Goal: Task Accomplishment & Management: Manage account settings

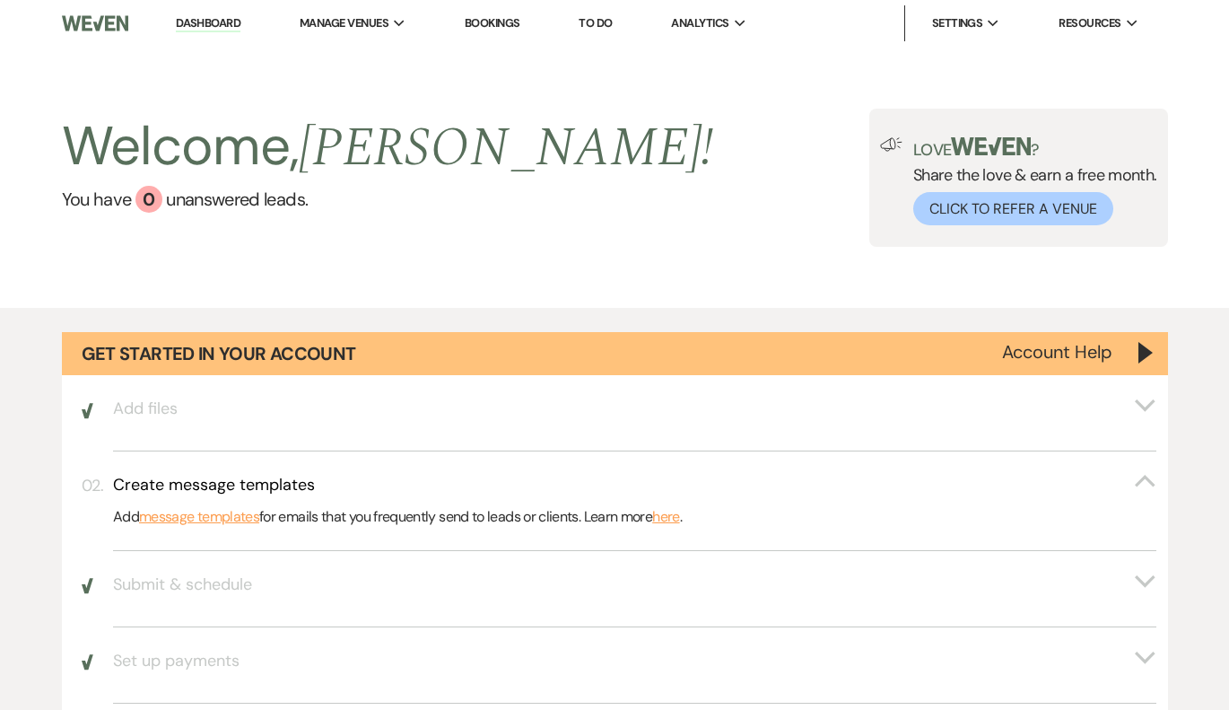
click at [489, 22] on link "Bookings" at bounding box center [493, 22] width 56 height 15
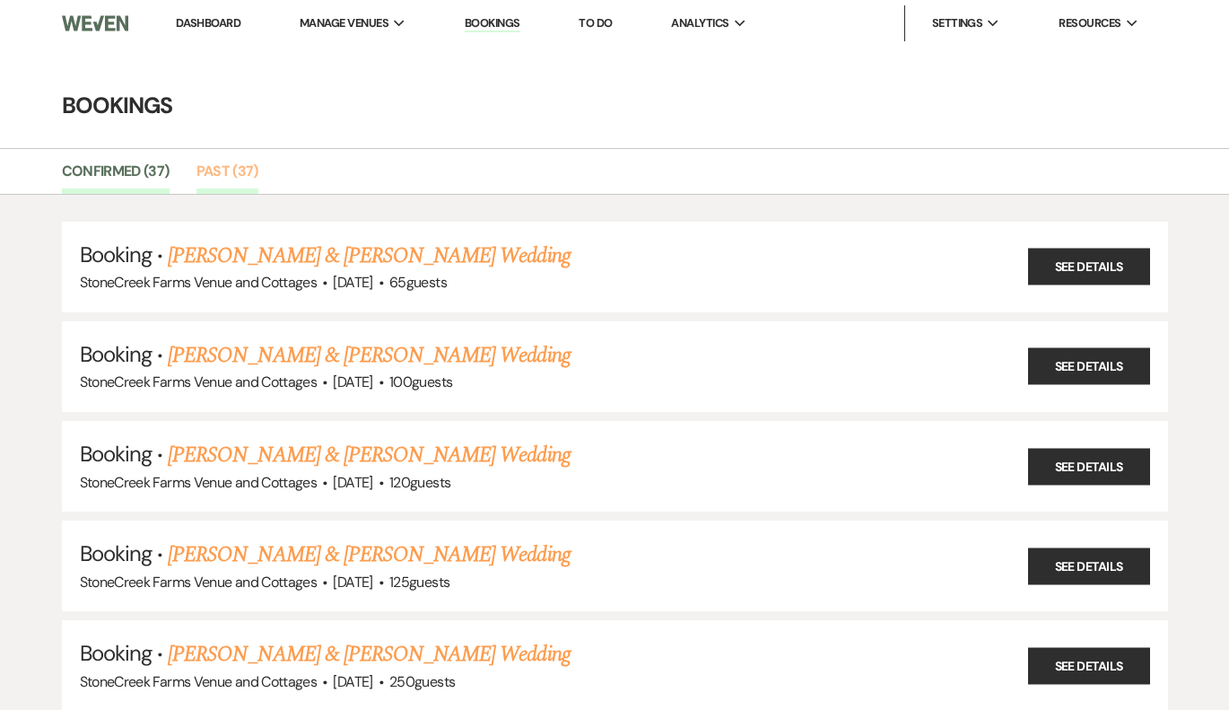
click at [231, 175] on link "Past (37)" at bounding box center [227, 177] width 62 height 34
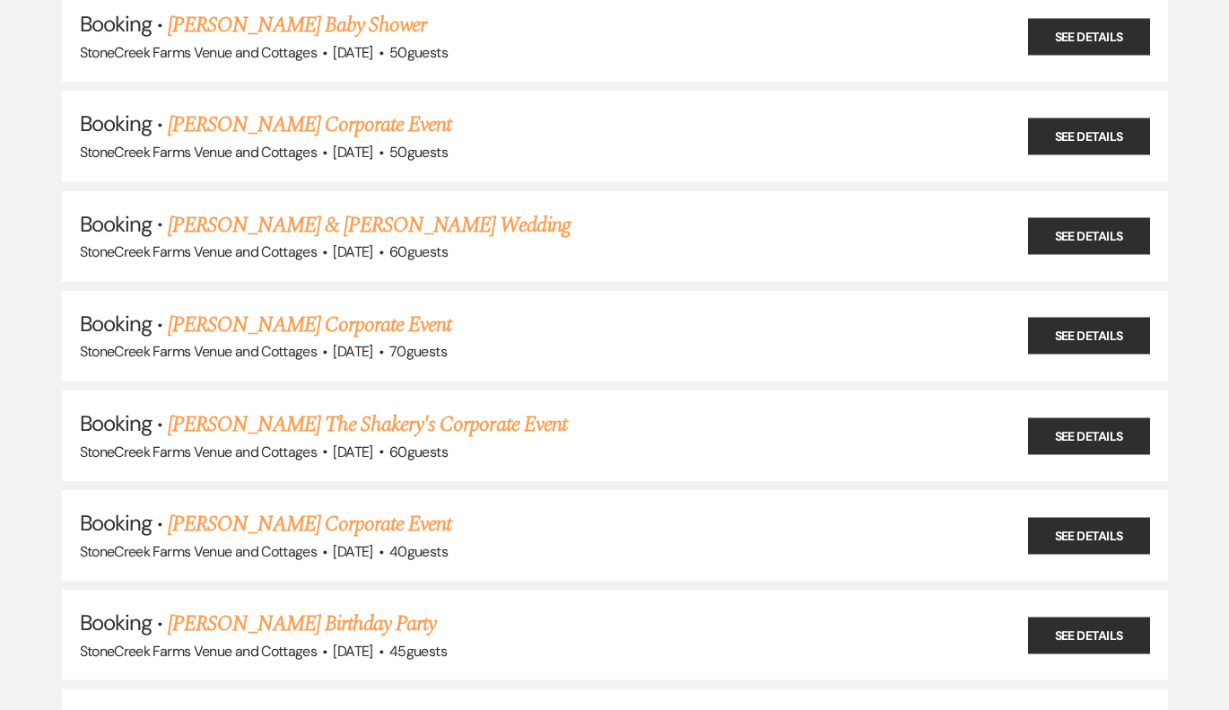
scroll to position [550, 0]
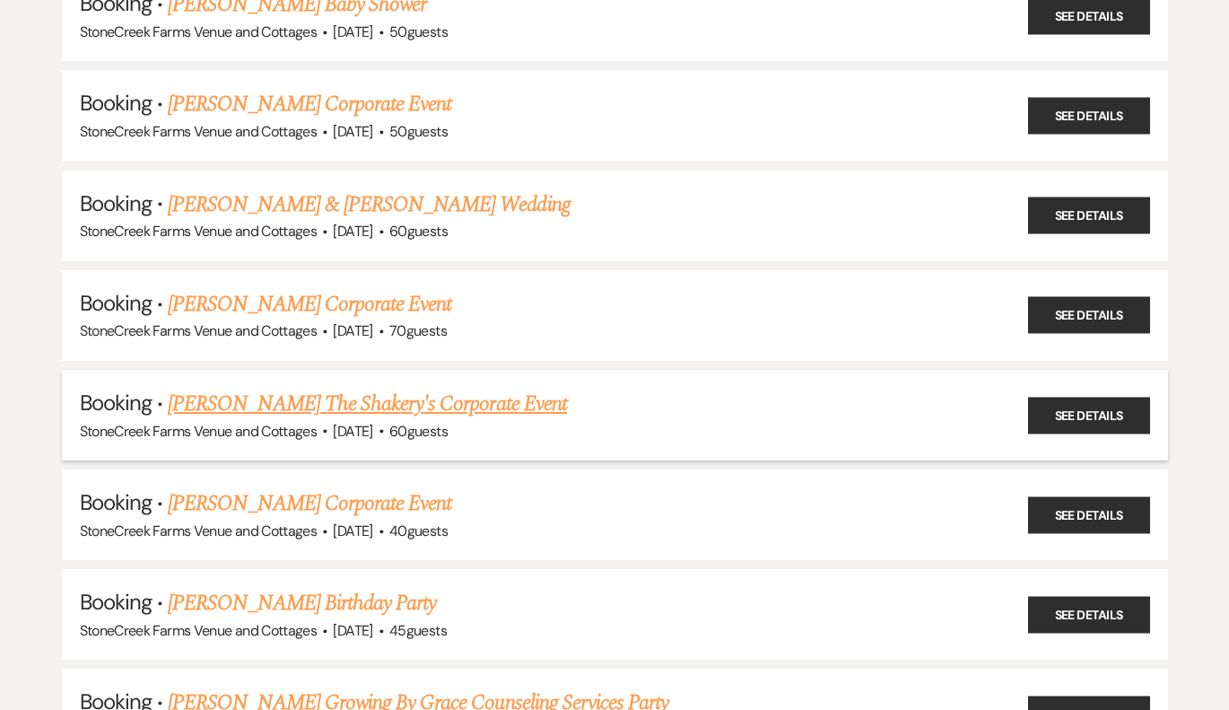
click at [268, 392] on link "Maddie Cogan The Shakery's Corporate Event" at bounding box center [367, 404] width 399 height 32
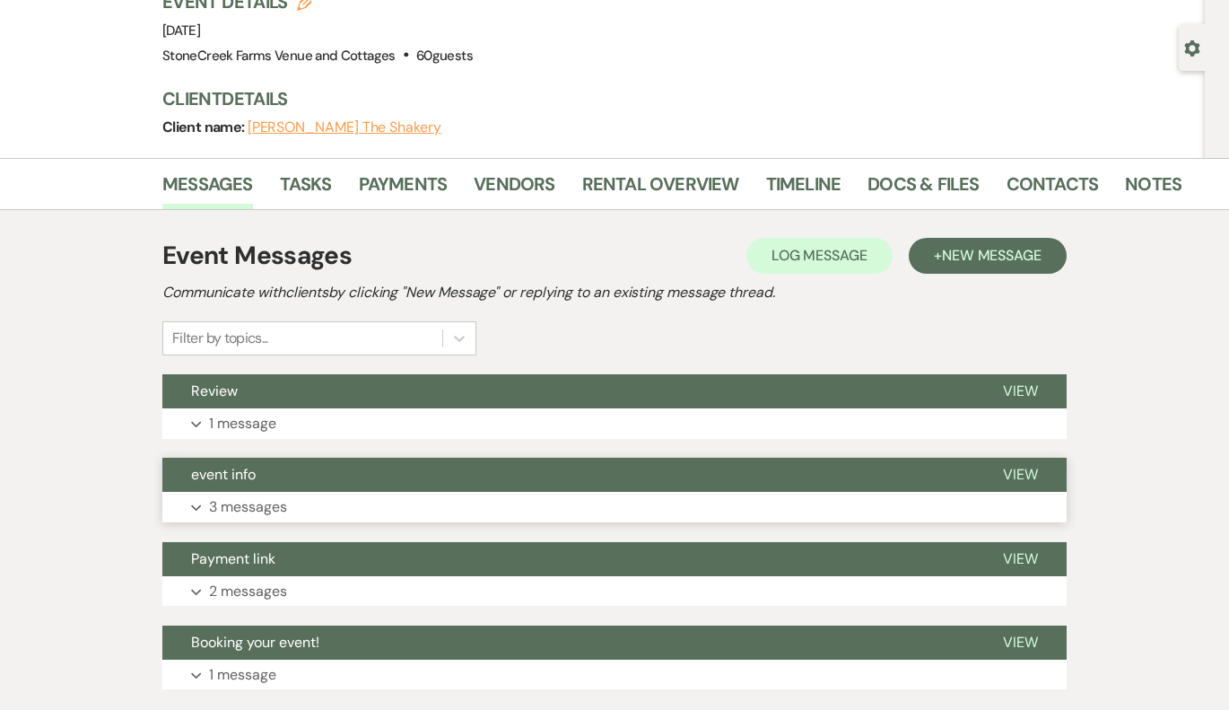
scroll to position [94, 0]
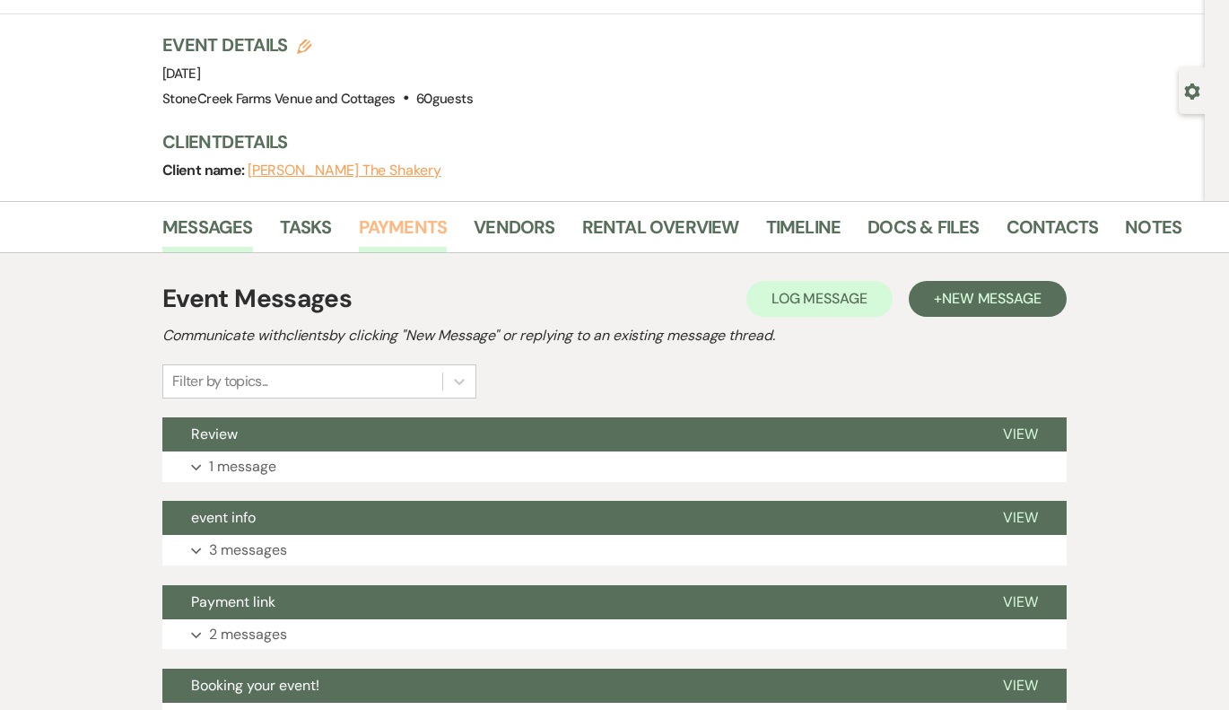
click at [383, 232] on link "Payments" at bounding box center [403, 232] width 89 height 39
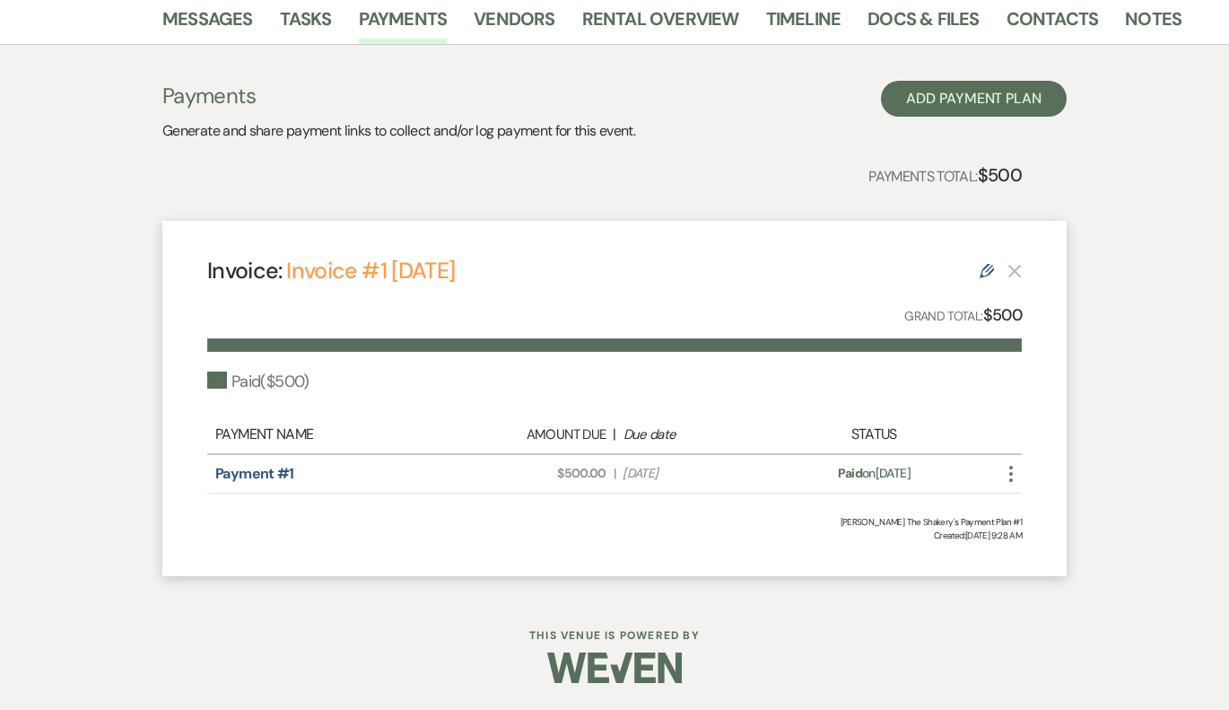
scroll to position [299, 0]
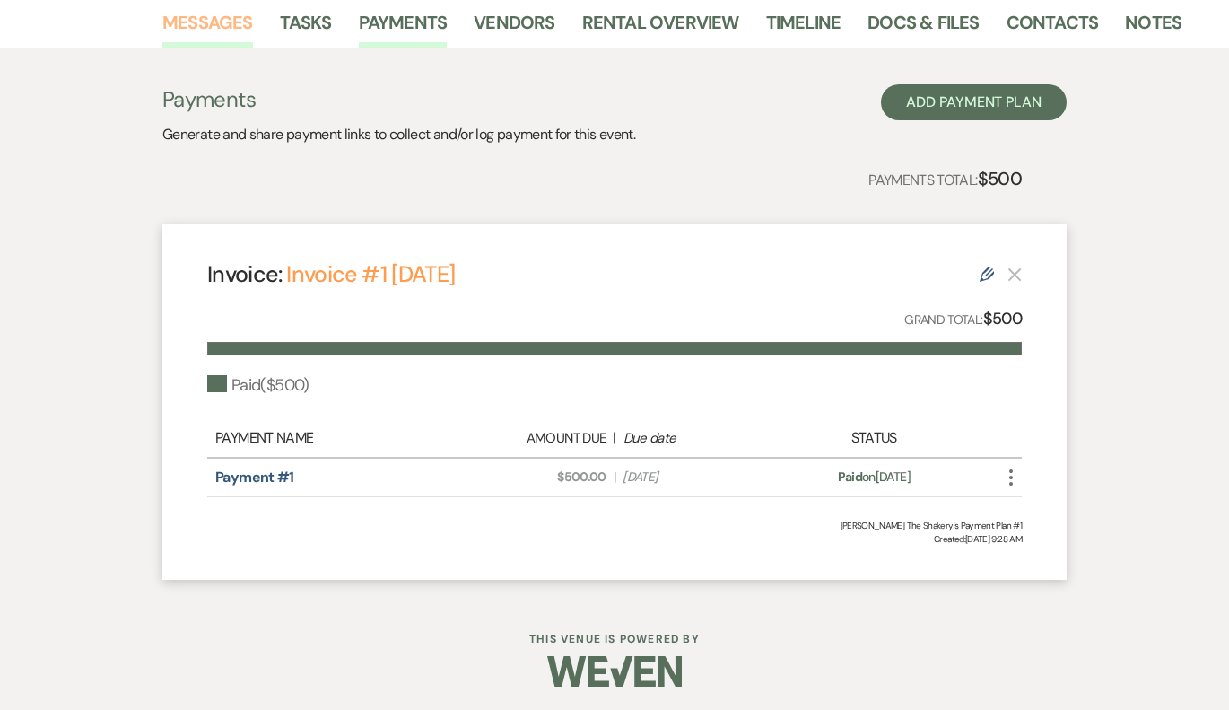
click at [223, 26] on link "Messages" at bounding box center [207, 27] width 91 height 39
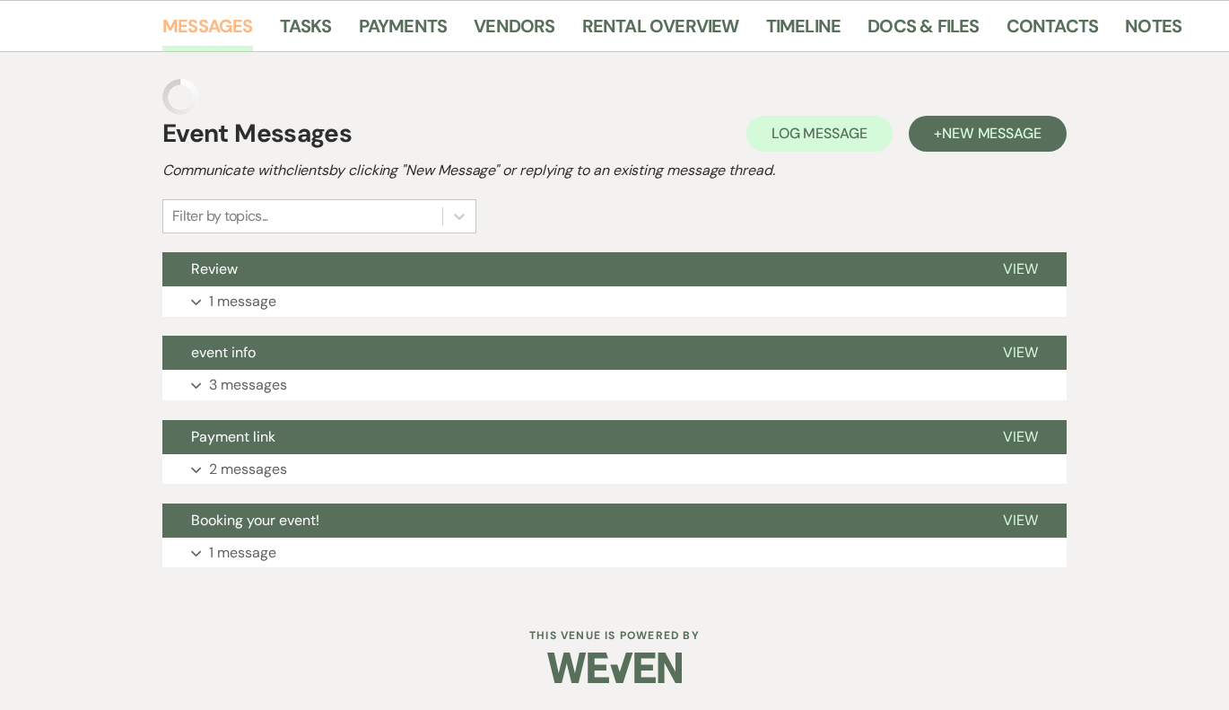
scroll to position [256, 0]
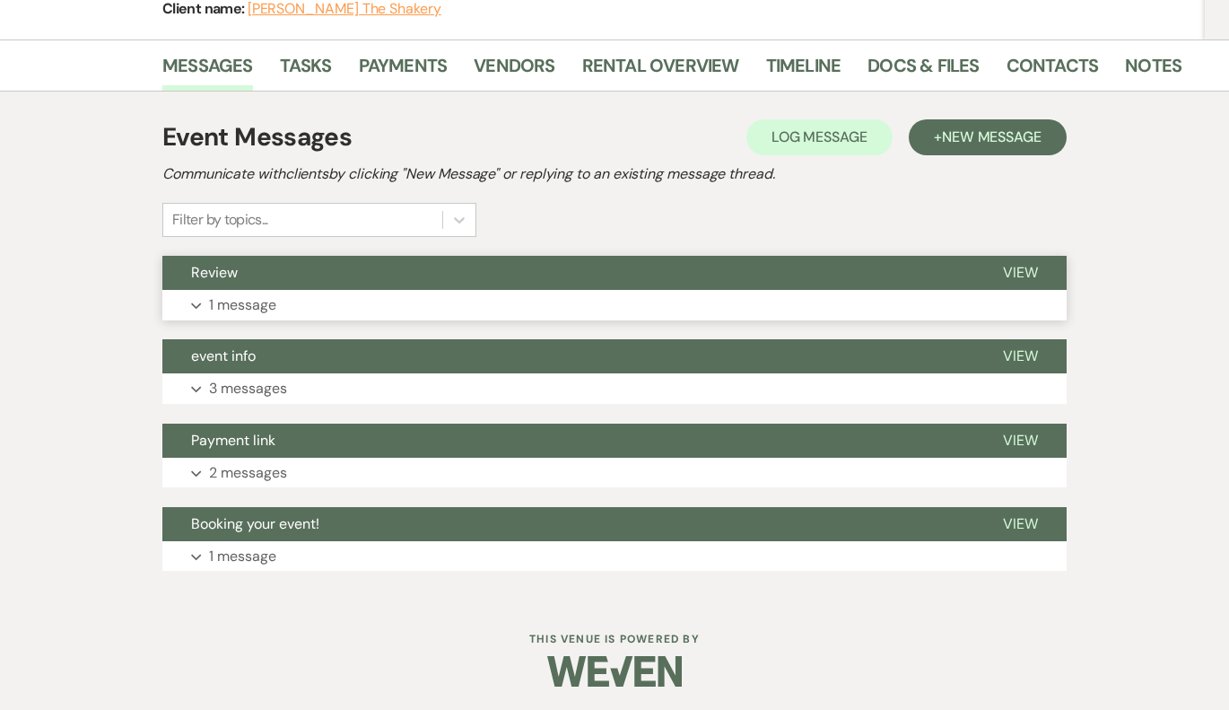
click at [265, 310] on p "1 message" at bounding box center [242, 304] width 67 height 23
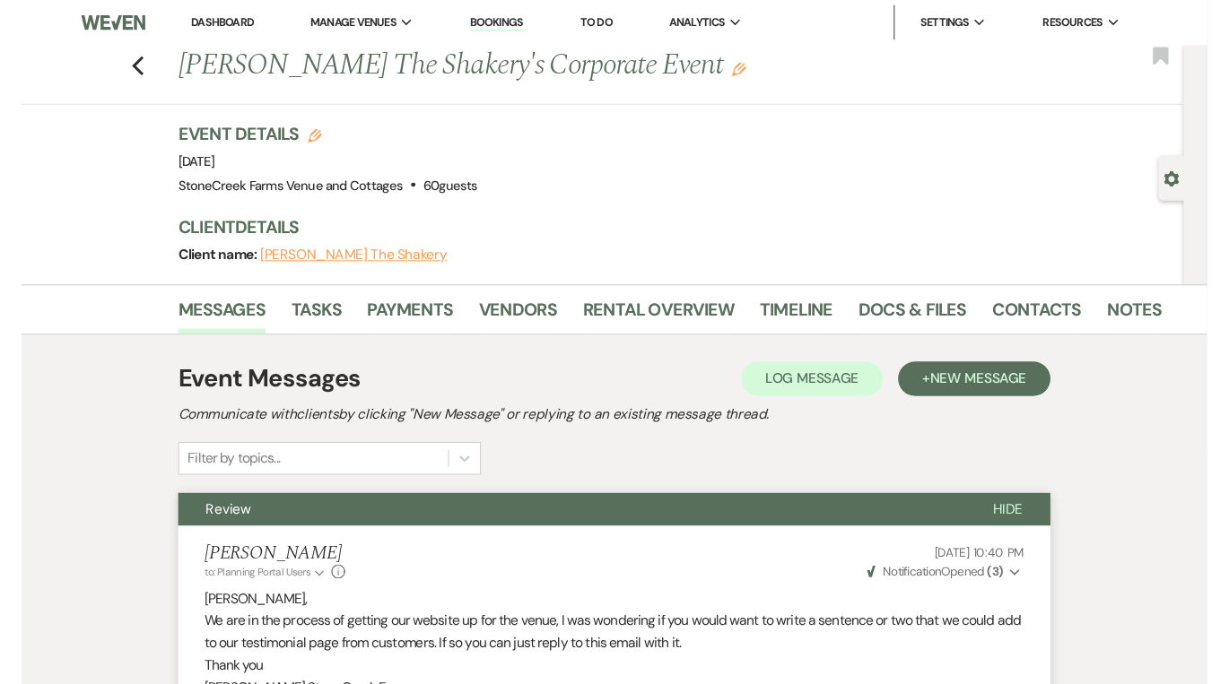
scroll to position [0, 0]
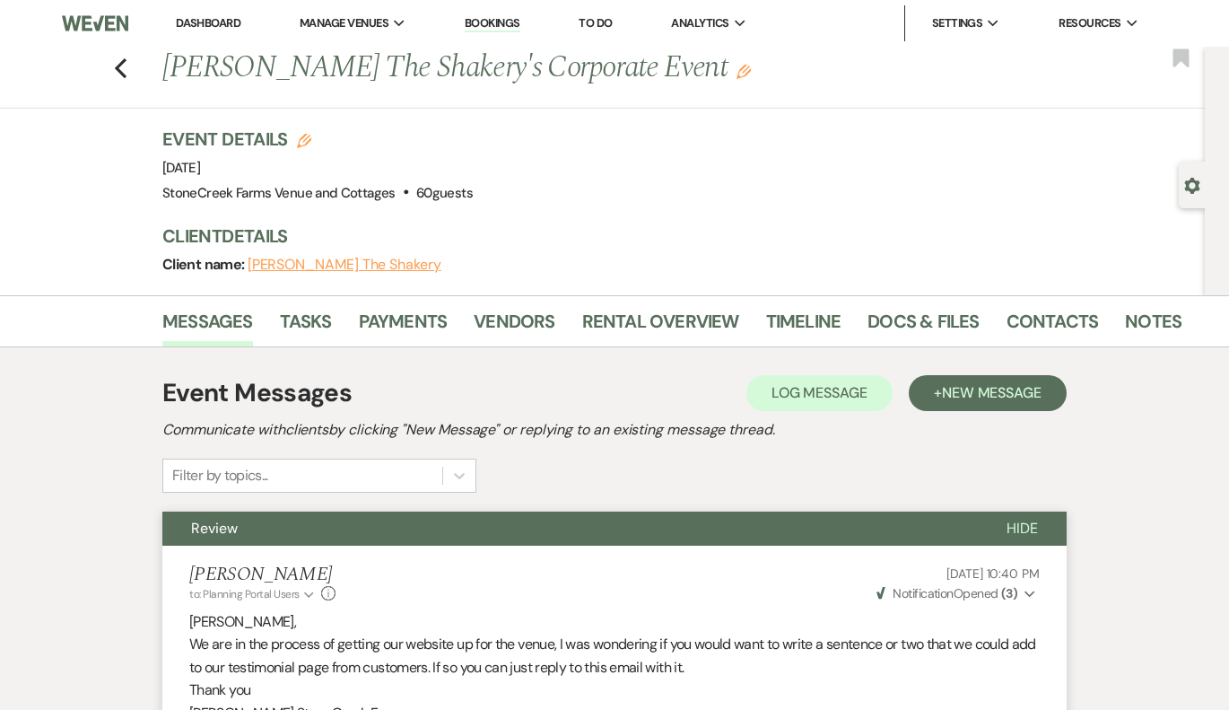
click at [86, 32] on img at bounding box center [95, 23] width 67 height 38
